Goal: Information Seeking & Learning: Learn about a topic

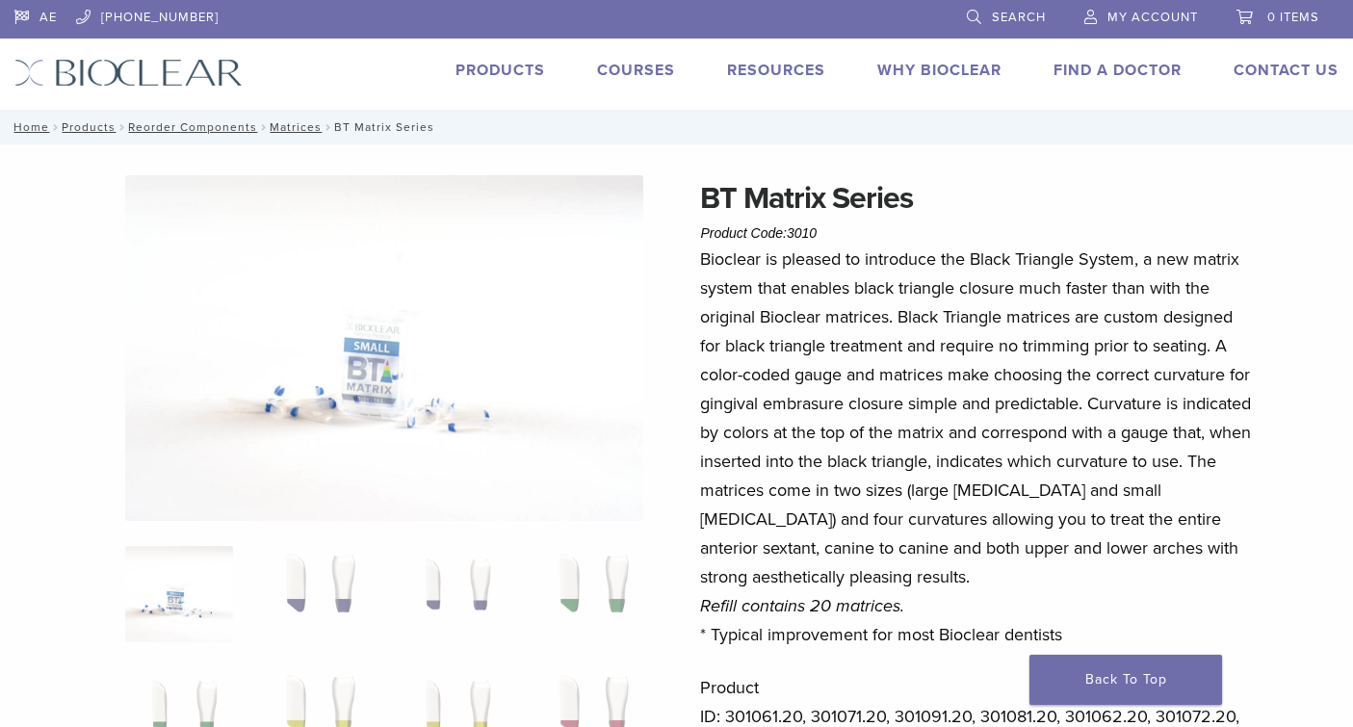
click at [490, 74] on link "Products" at bounding box center [500, 70] width 90 height 19
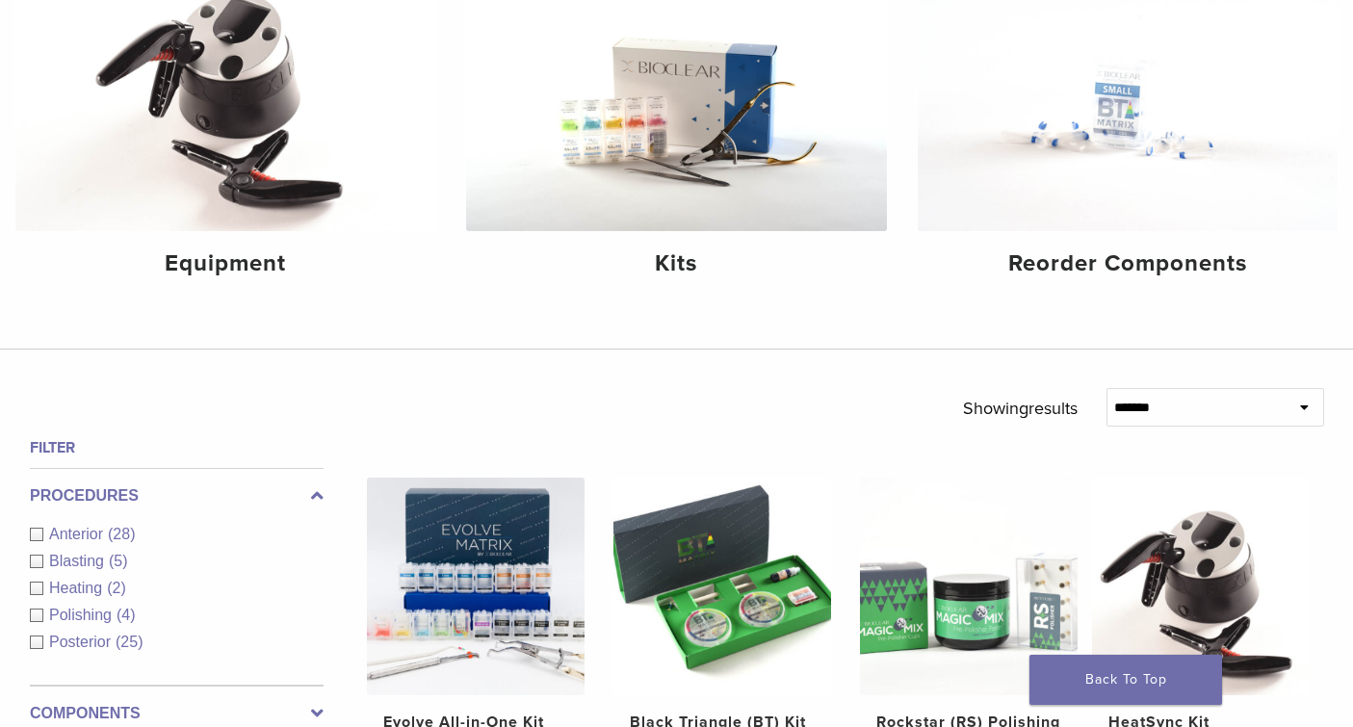
scroll to position [292, 0]
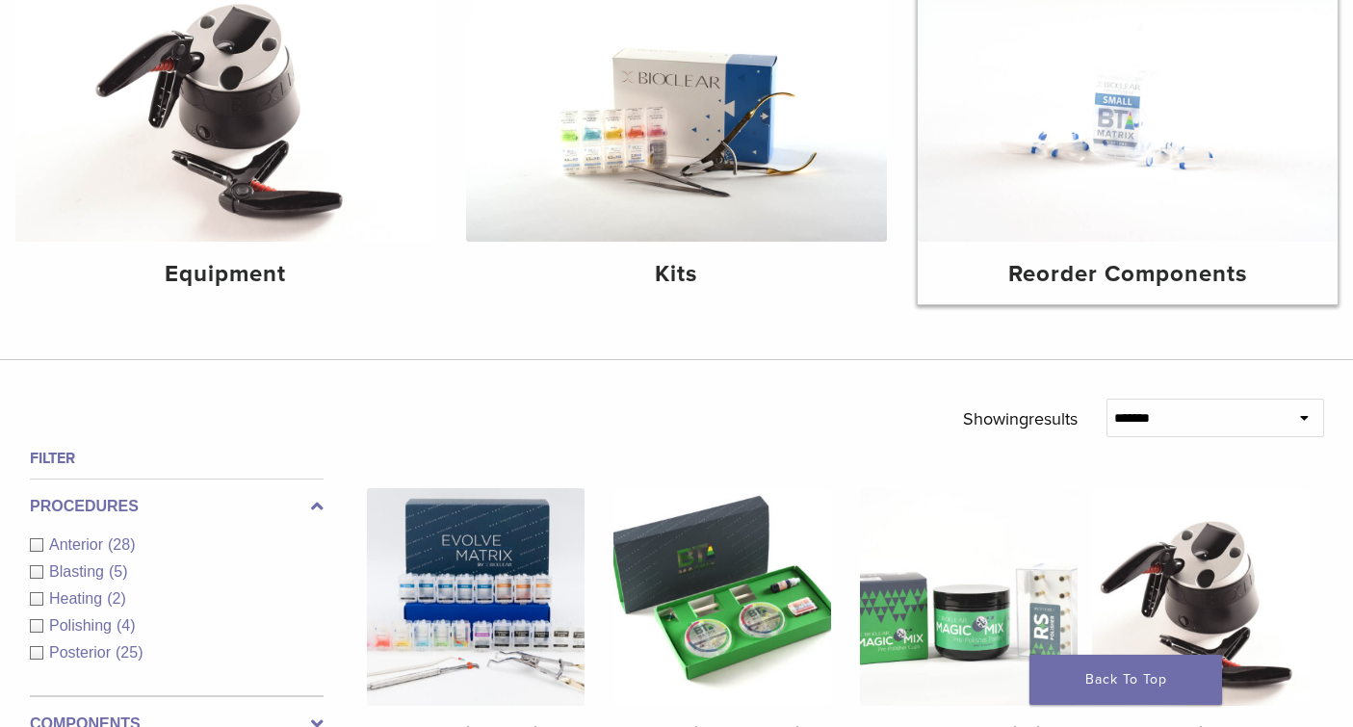
click at [1133, 274] on h4 "Reorder Components" at bounding box center [1127, 274] width 389 height 35
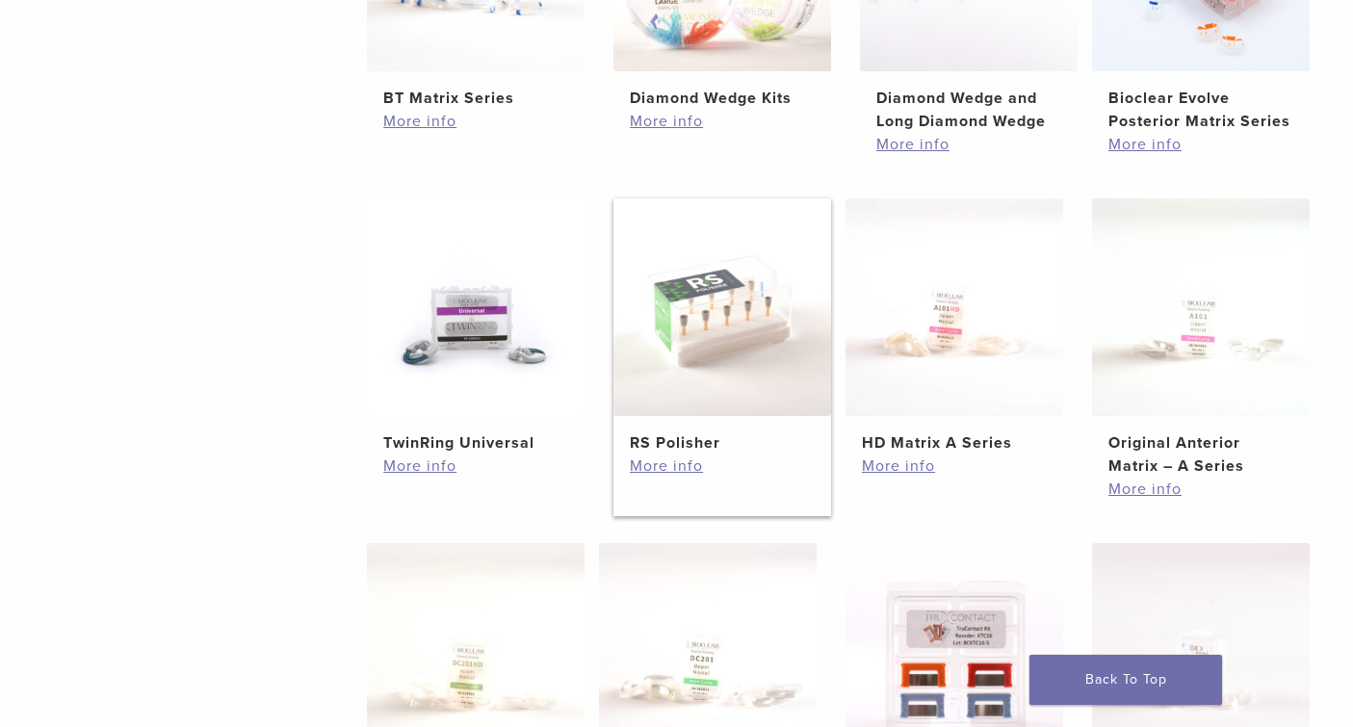
scroll to position [602, 0]
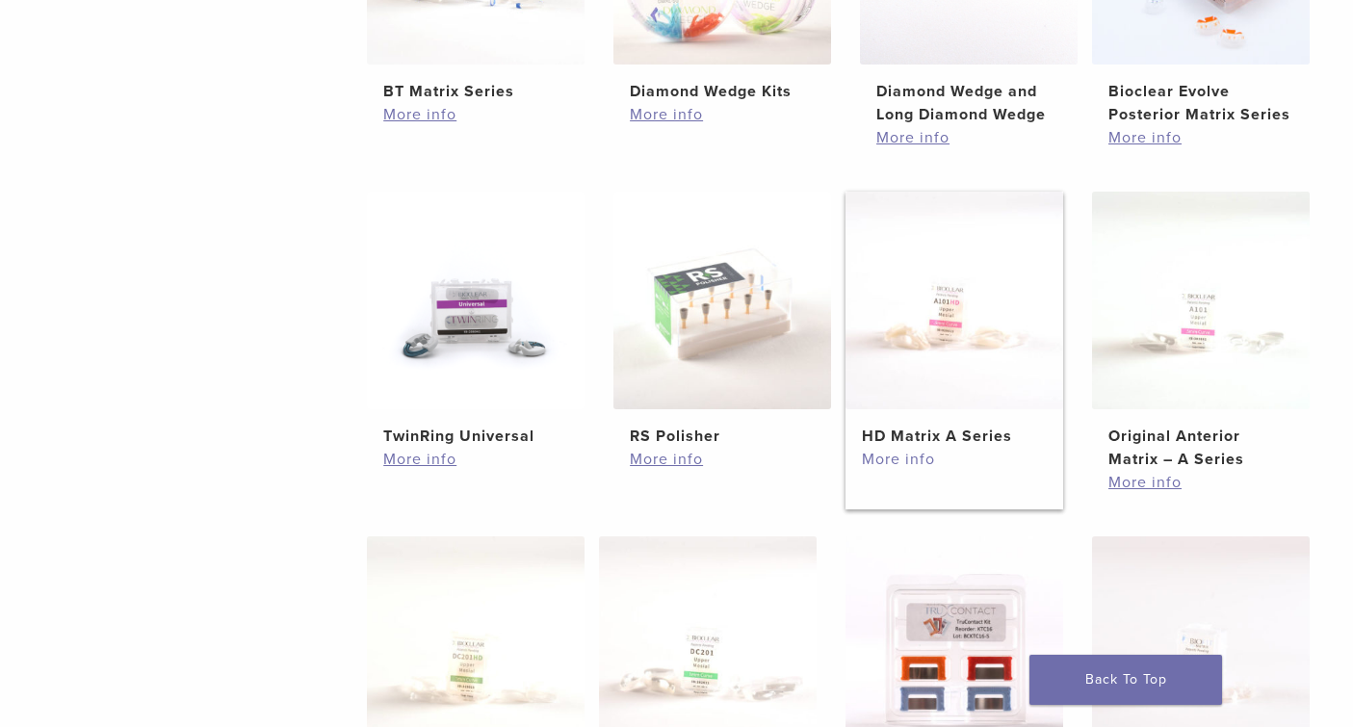
click at [897, 471] on link "More info" at bounding box center [954, 459] width 185 height 23
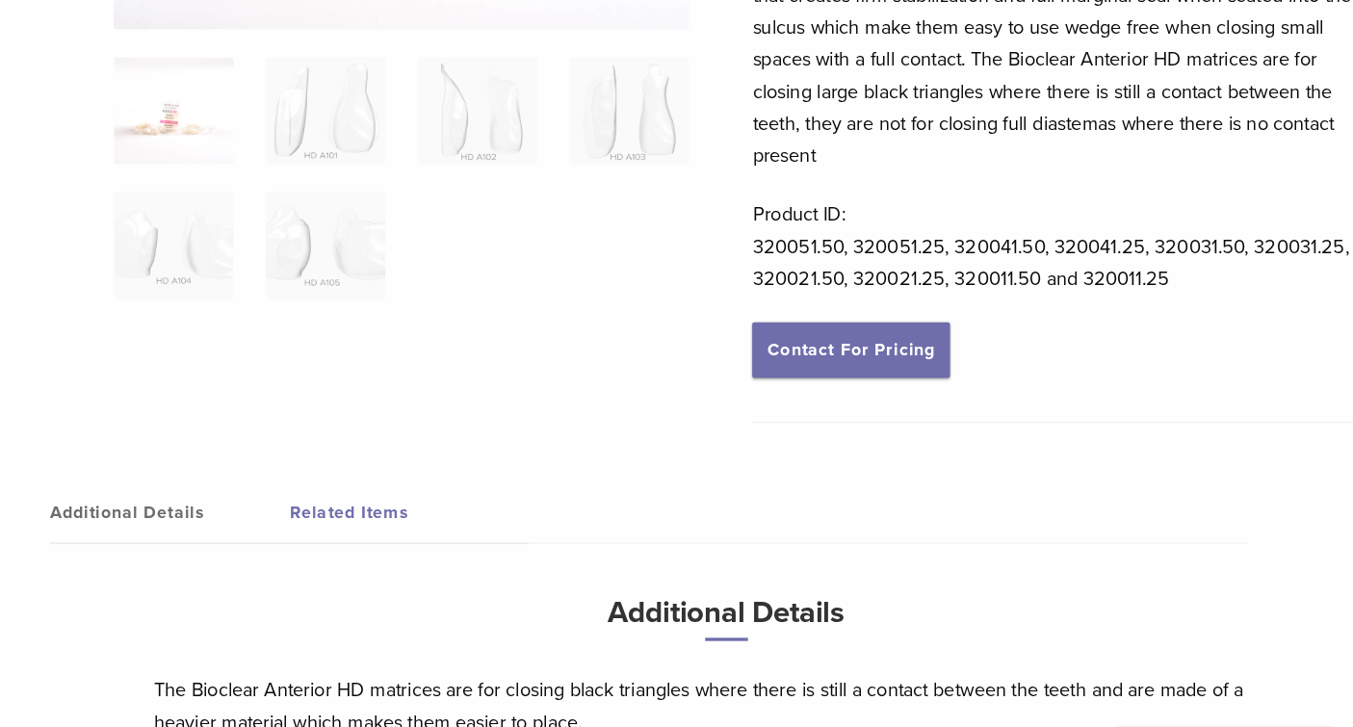
scroll to position [487, 0]
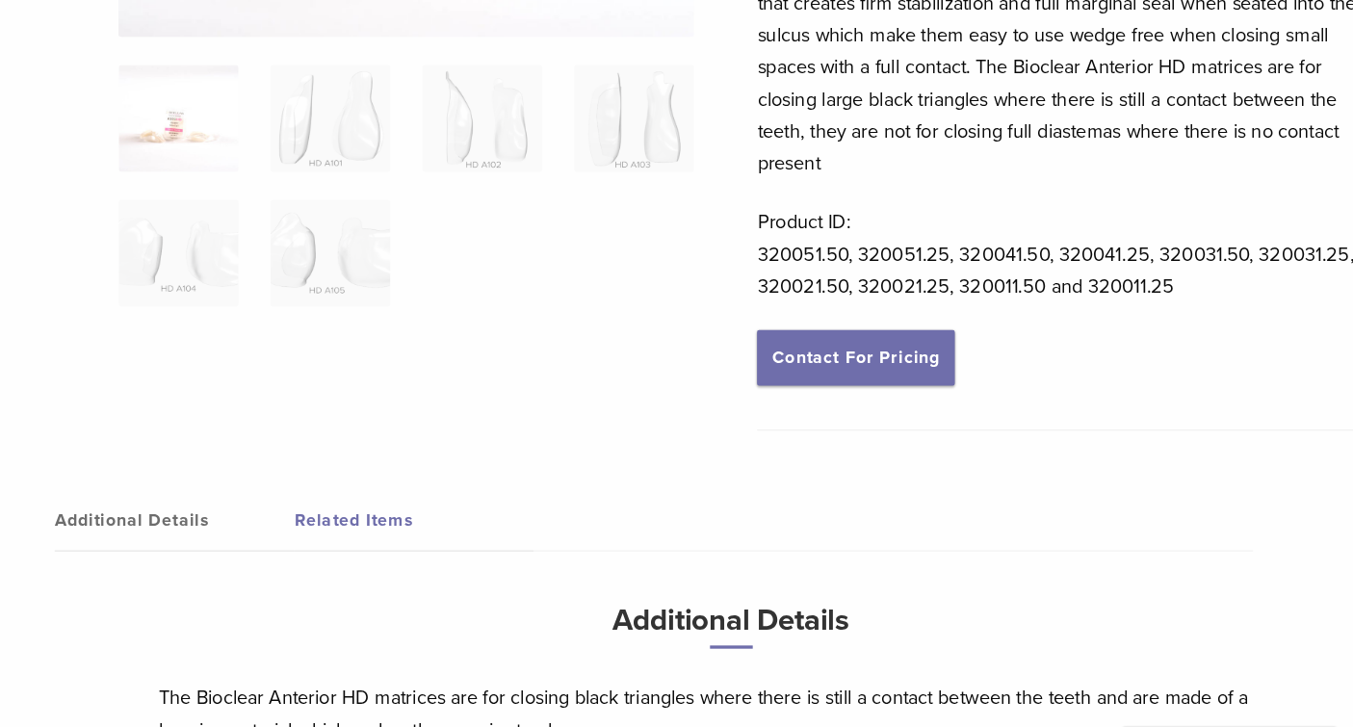
click at [157, 470] on link "Additional Details" at bounding box center [175, 469] width 216 height 54
click at [315, 473] on link "Related Items" at bounding box center [391, 469] width 216 height 54
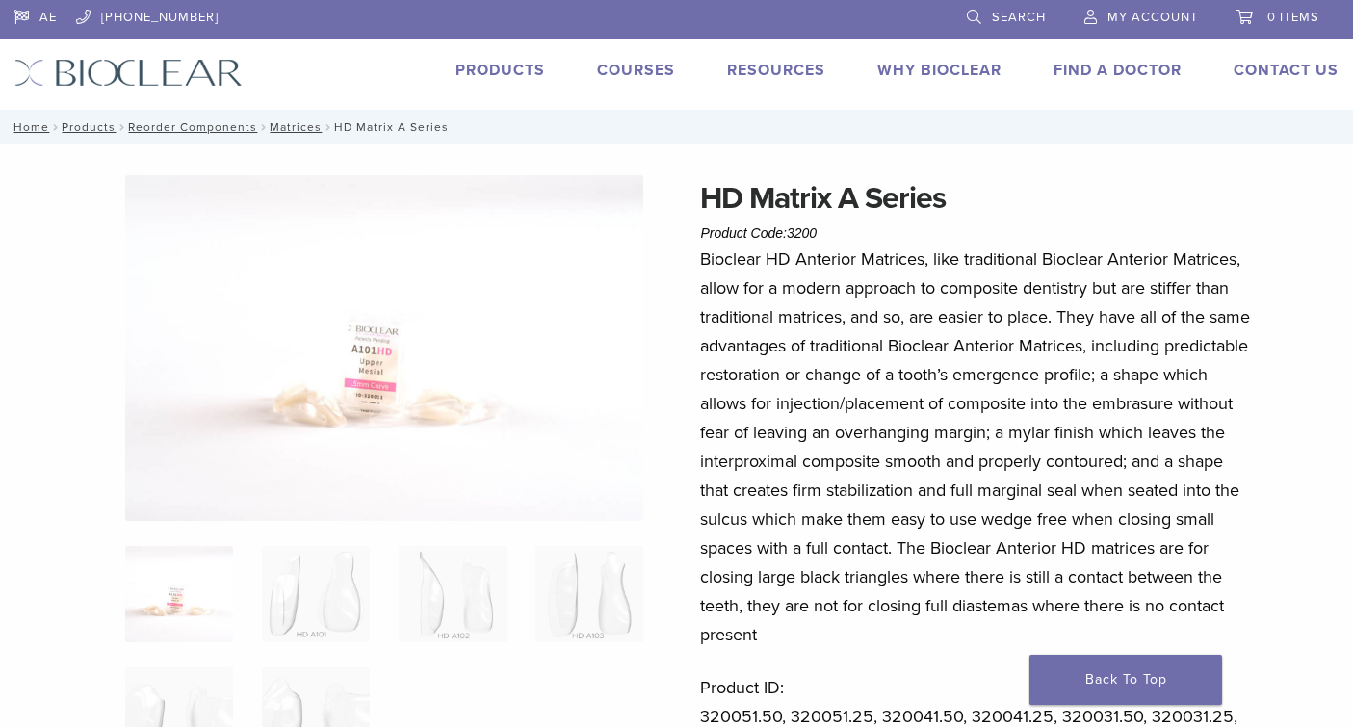
scroll to position [0, 0]
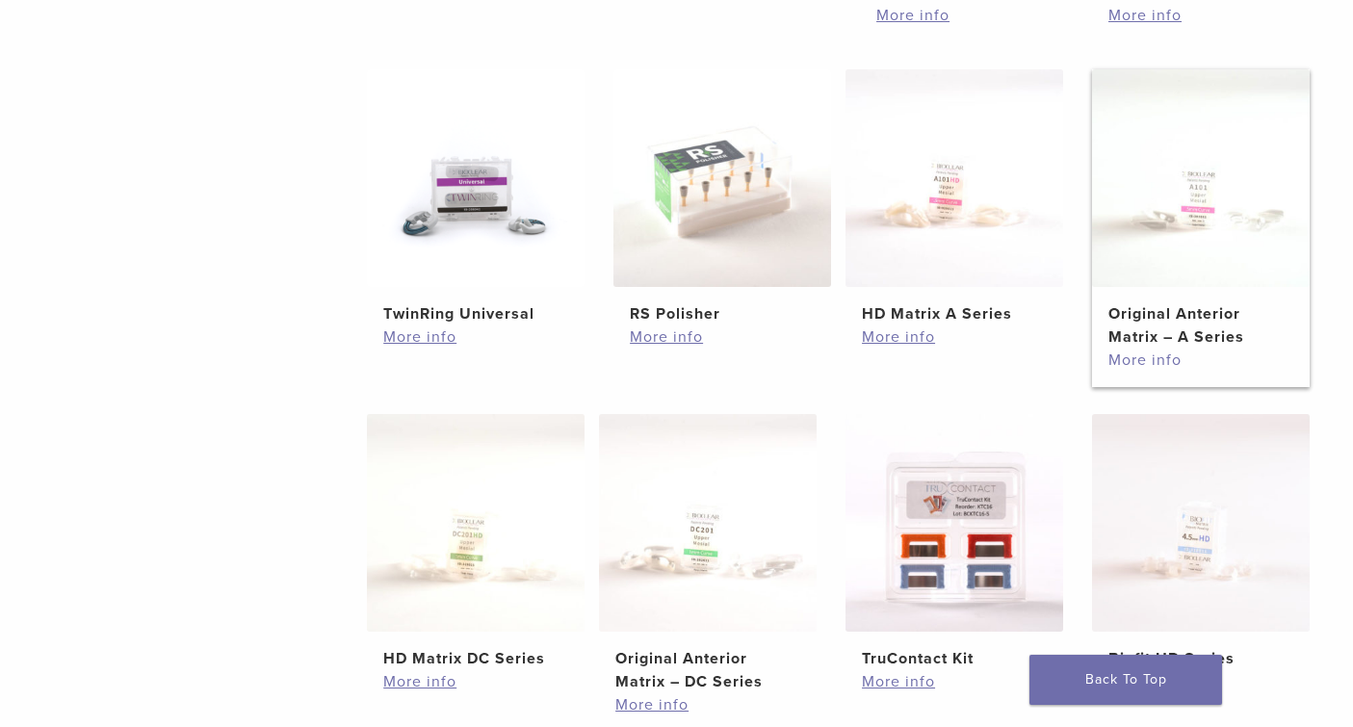
scroll to position [745, 0]
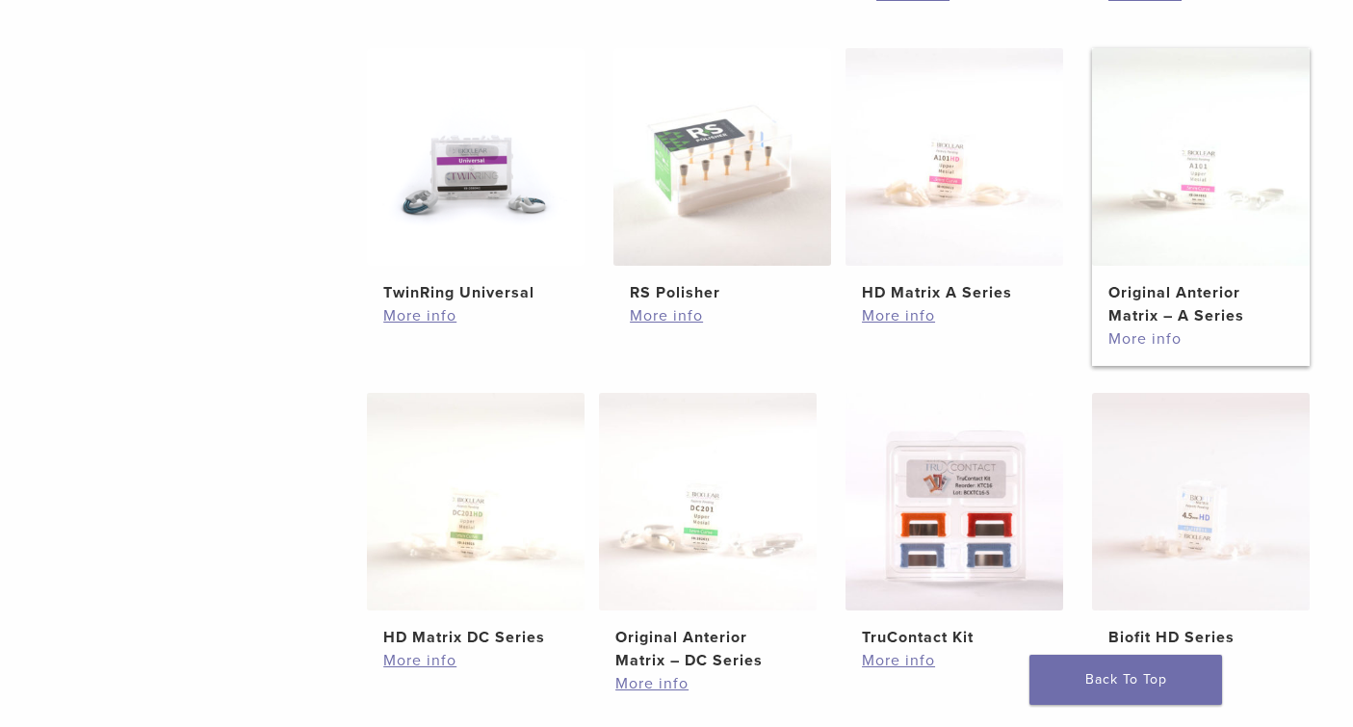
click at [1159, 343] on link "More info" at bounding box center [1200, 338] width 185 height 23
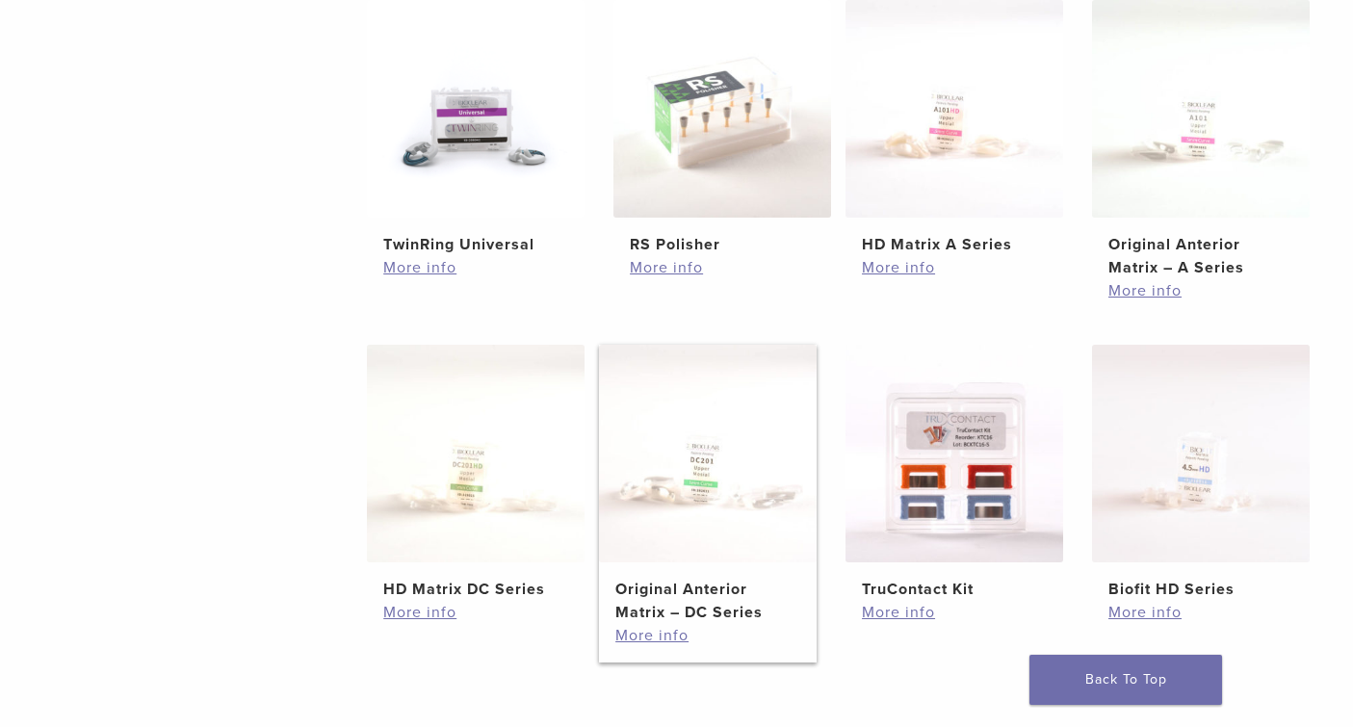
scroll to position [828, 0]
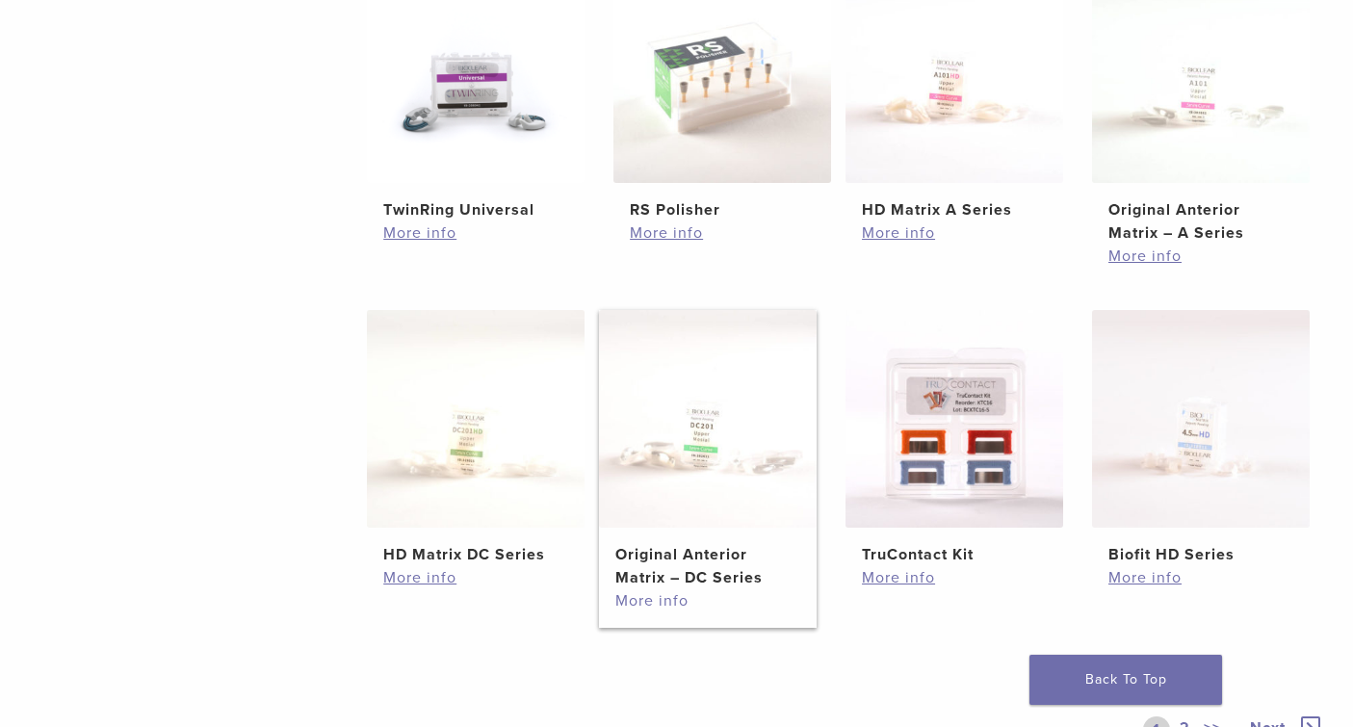
click at [657, 611] on link "More info" at bounding box center [707, 600] width 185 height 23
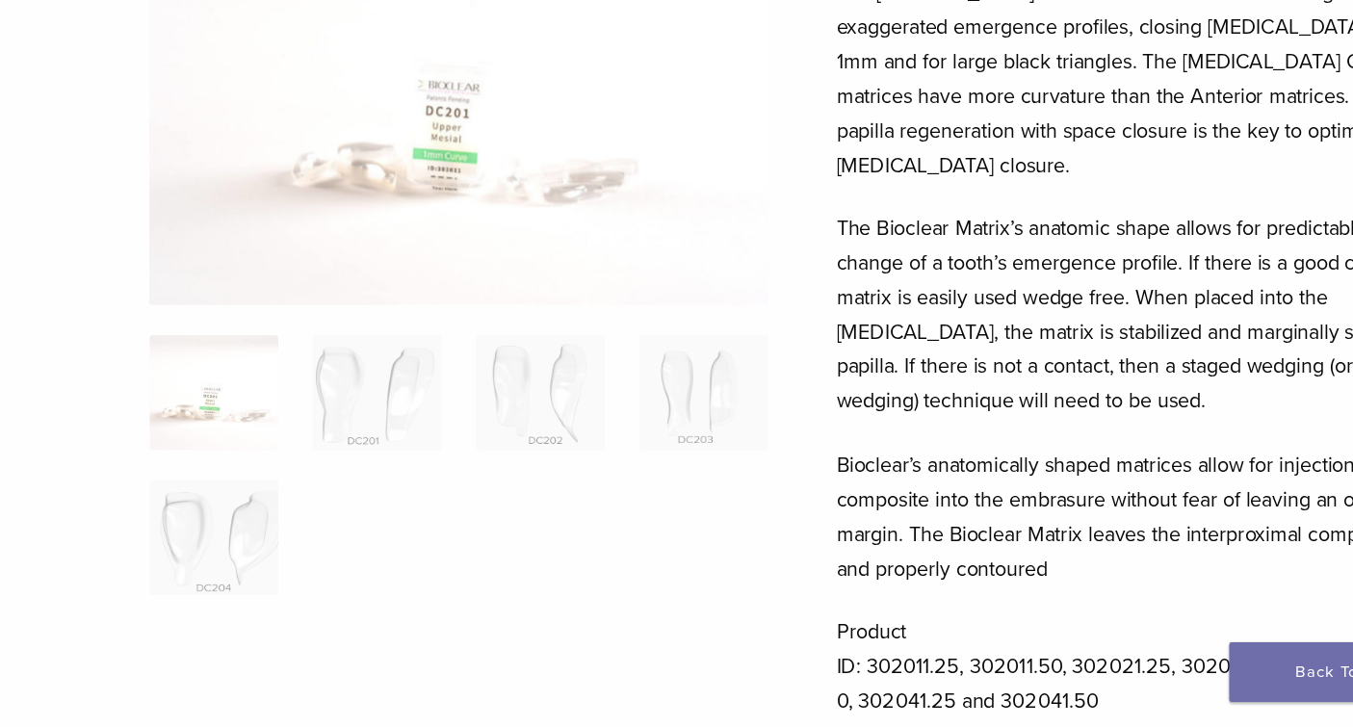
scroll to position [148, 0]
